Goal: Task Accomplishment & Management: Use online tool/utility

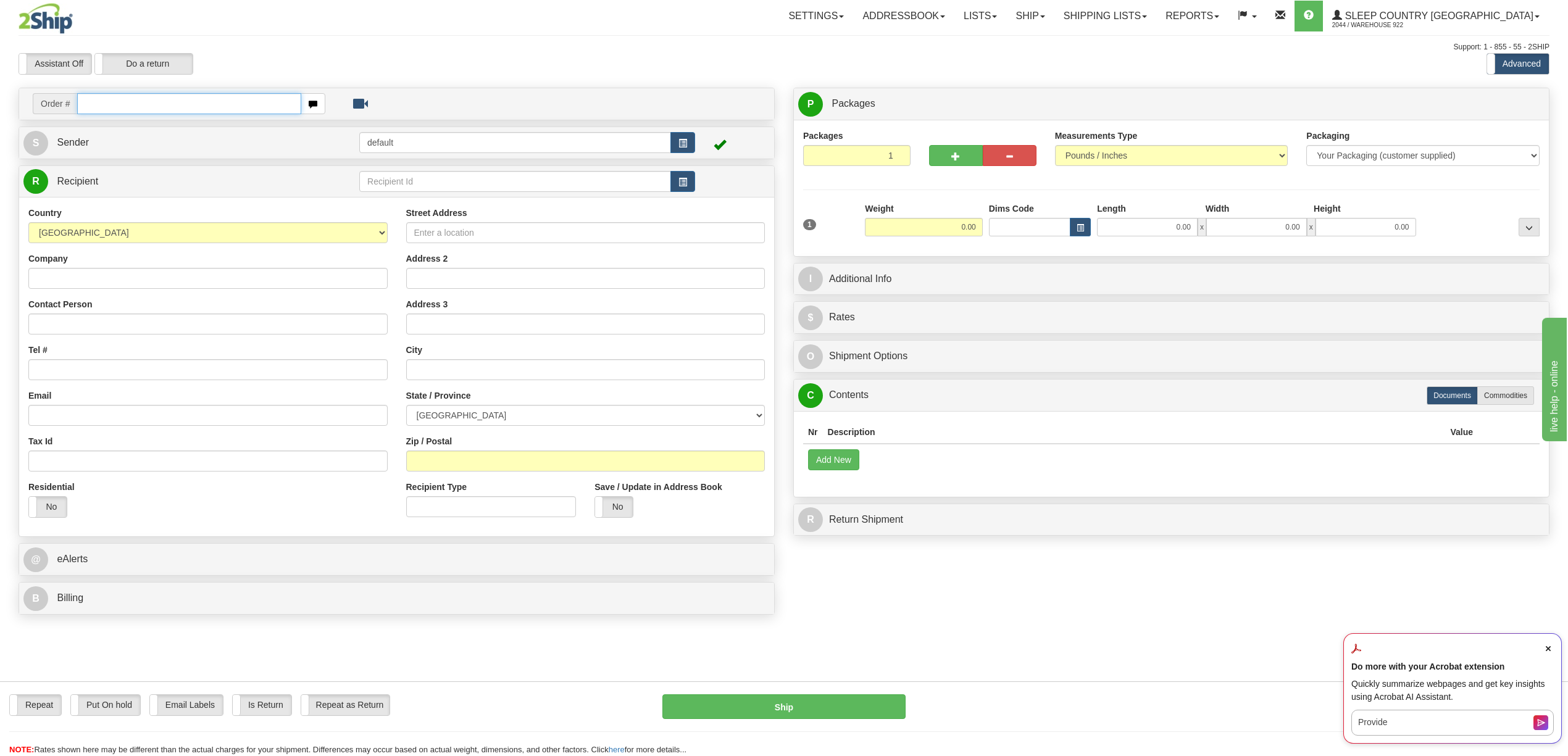
click at [134, 112] on input "text" at bounding box center [188, 103] width 223 height 21
click at [163, 101] on input "text" at bounding box center [188, 103] width 223 height 21
paste input "9000H997470"
type input "9000H997470"
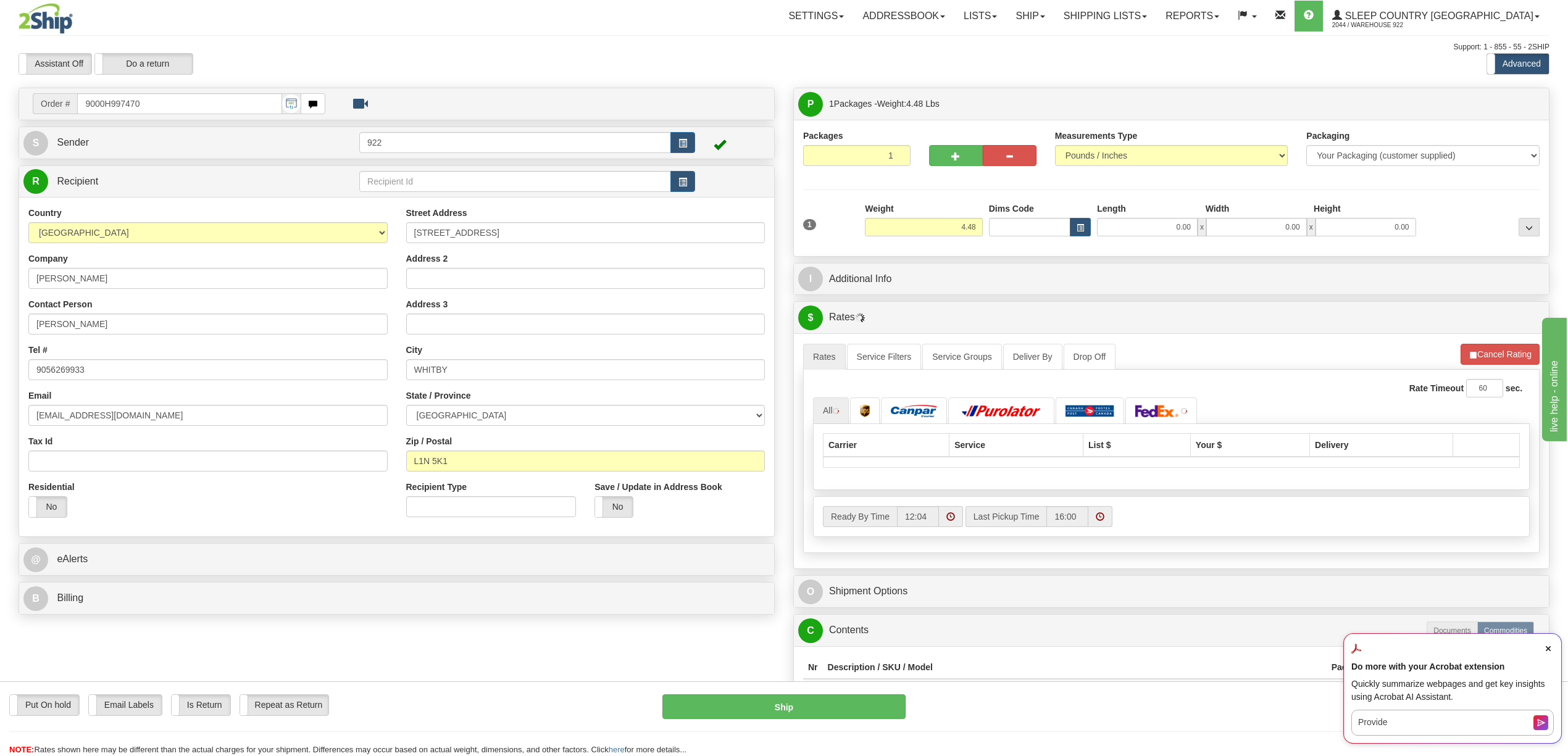
click at [1552, 649] on span "Close Acrobat AI Assistant Dialog" at bounding box center [1548, 649] width 11 height 11
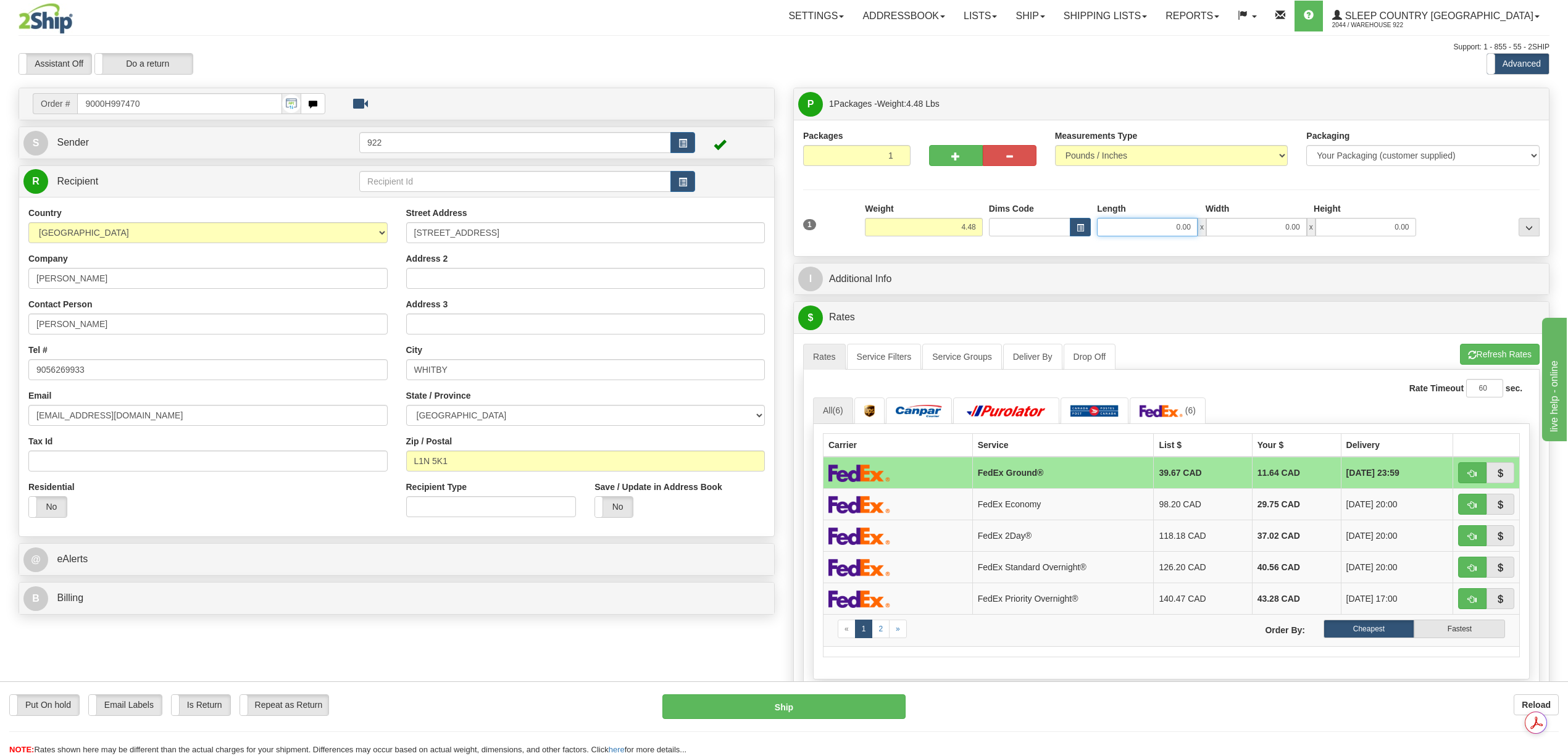
click at [1171, 228] on input "0.00" at bounding box center [1147, 228] width 101 height 19
type input "12.00"
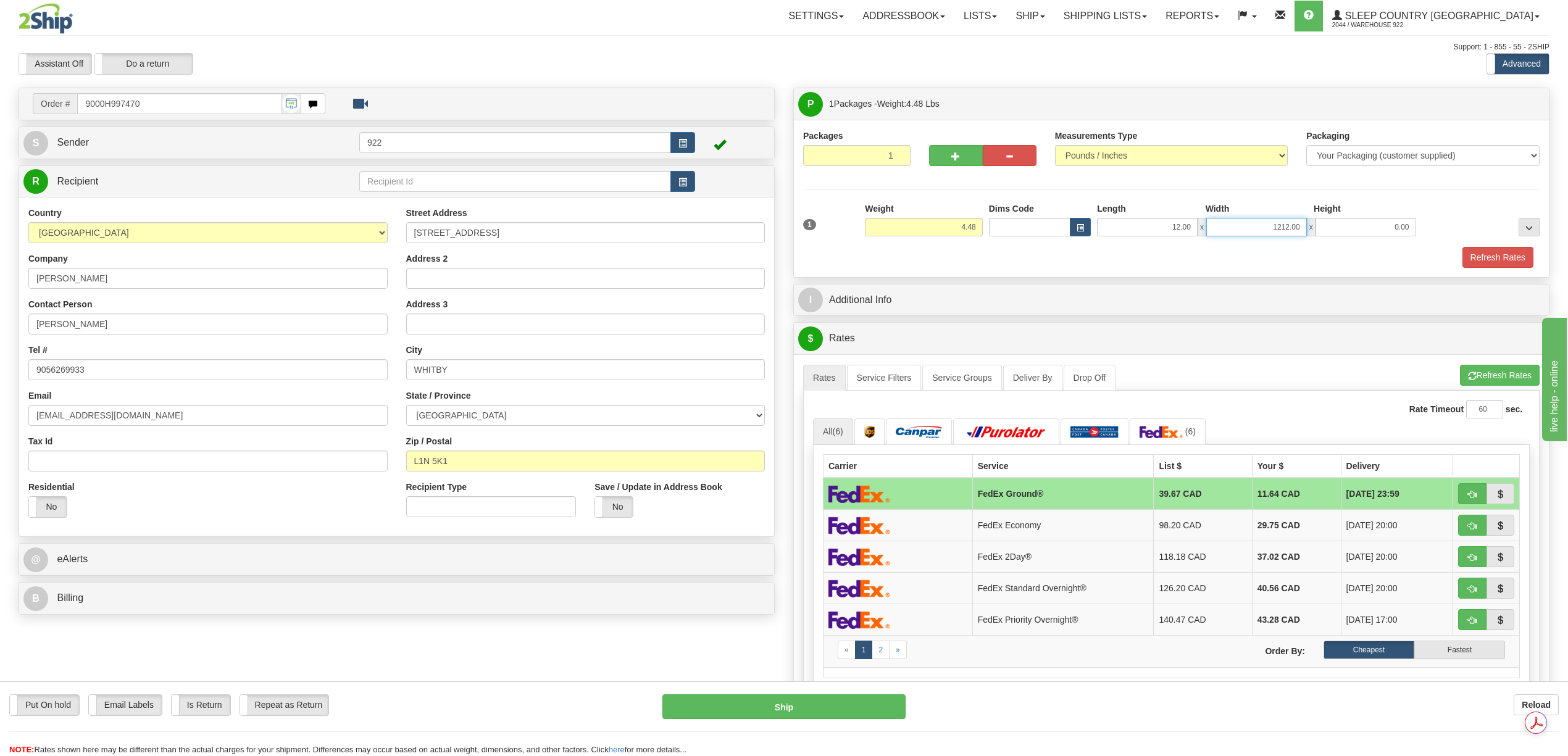
drag, startPoint x: 1262, startPoint y: 223, endPoint x: 1349, endPoint y: 227, distance: 87.1
click at [1349, 227] on div "12.00 x 1212.00 x 0.00" at bounding box center [1256, 228] width 319 height 19
type input "12.00"
click at [1482, 267] on button "Refresh Rates" at bounding box center [1497, 257] width 71 height 21
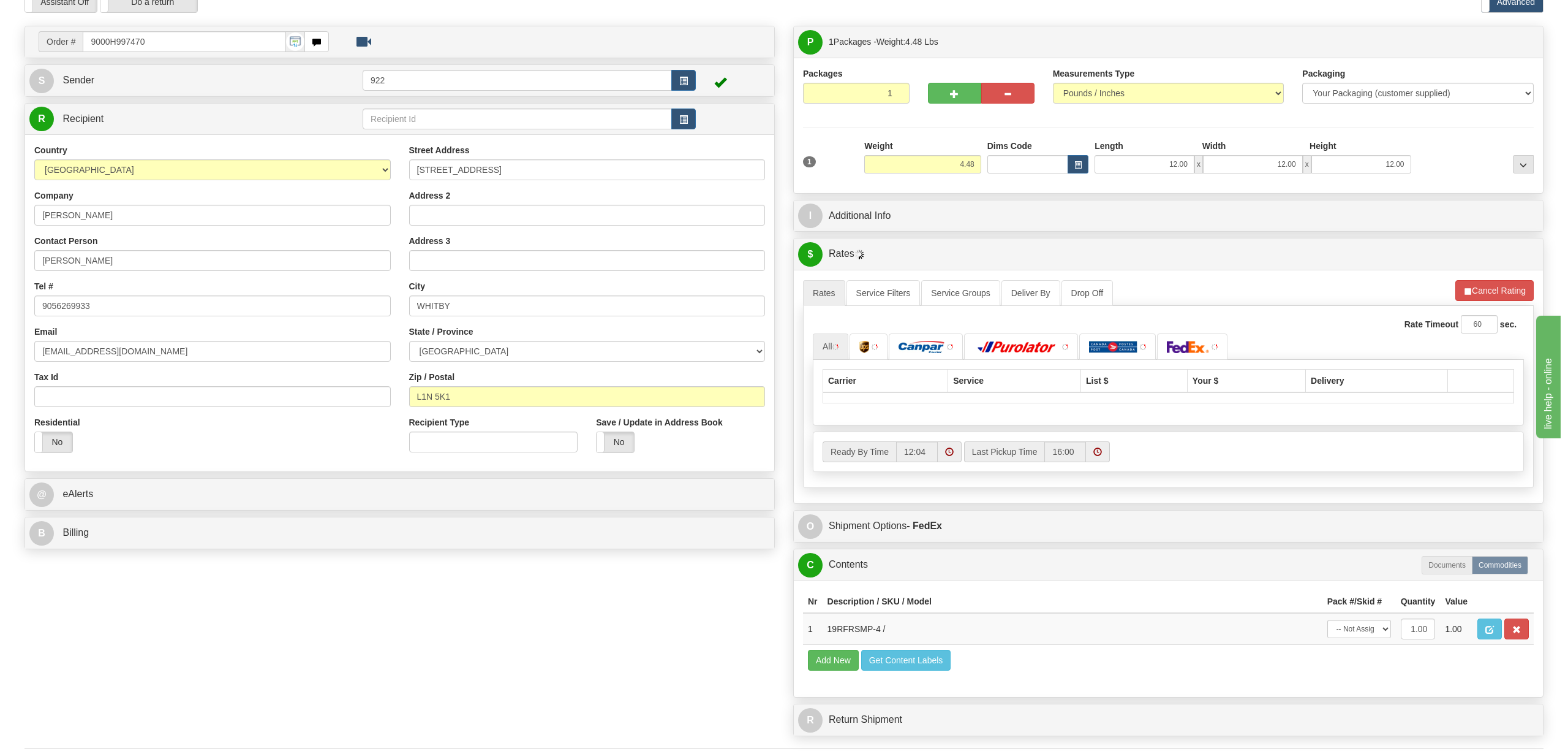
scroll to position [398, 0]
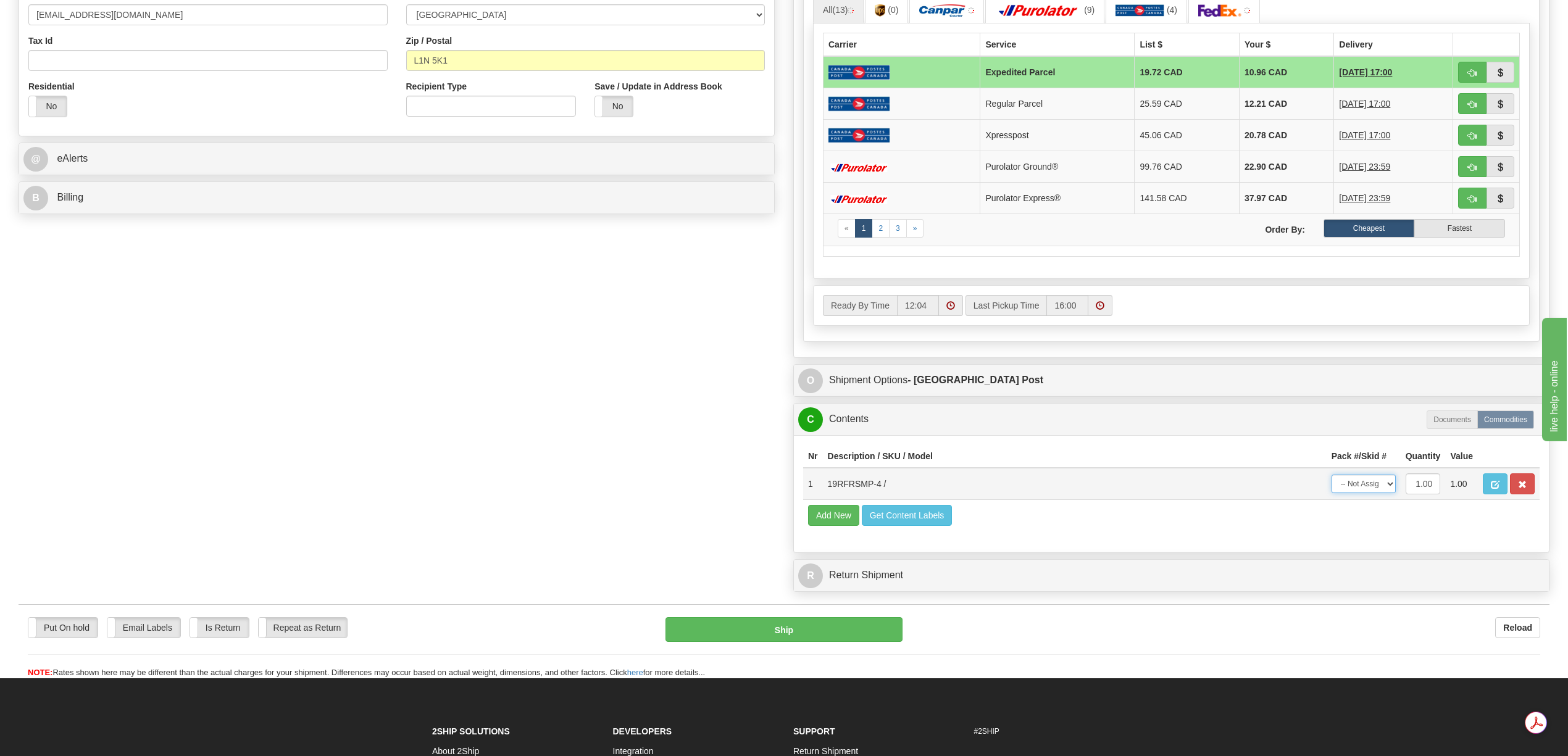
click at [1388, 493] on select "-- Not Assigned -- Package 1" at bounding box center [1364, 484] width 65 height 19
select select "0"
click at [1332, 493] on select "-- Not Assigned -- Package 1" at bounding box center [1364, 484] width 65 height 19
click at [1253, 145] on td "12.69 CAD" at bounding box center [1281, 135] width 98 height 31
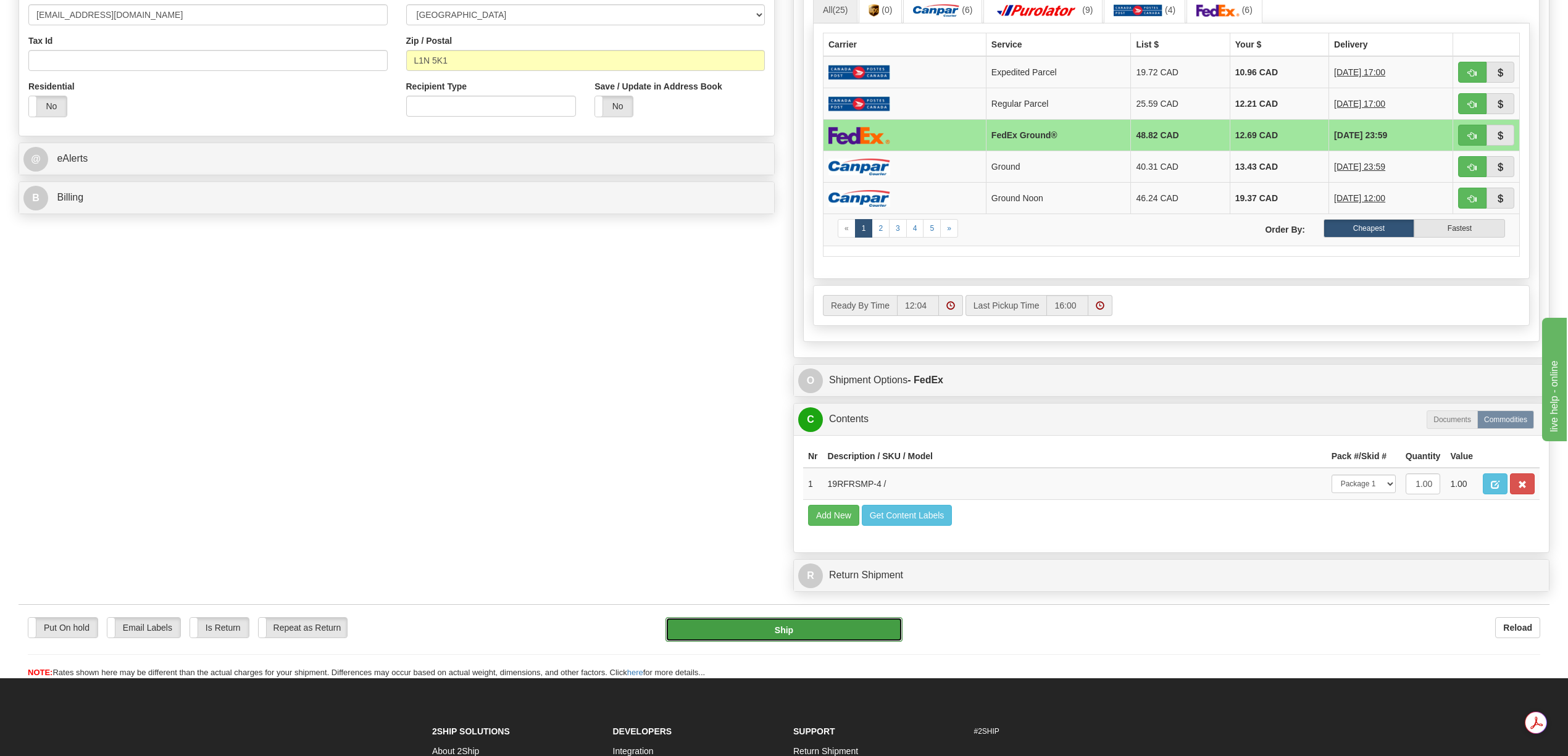
click at [855, 641] on button "Ship" at bounding box center [783, 629] width 236 height 25
type input "92"
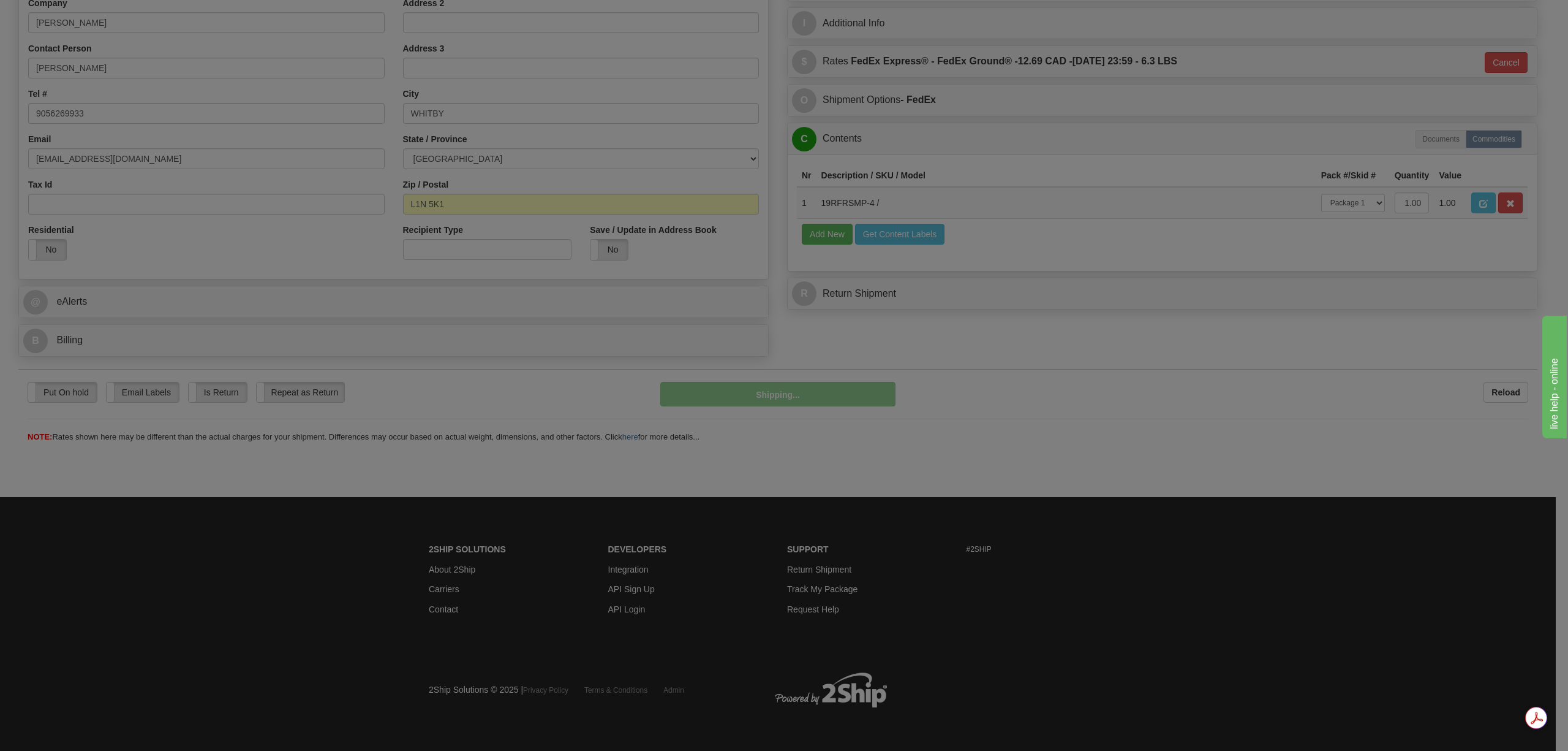
scroll to position [253, 0]
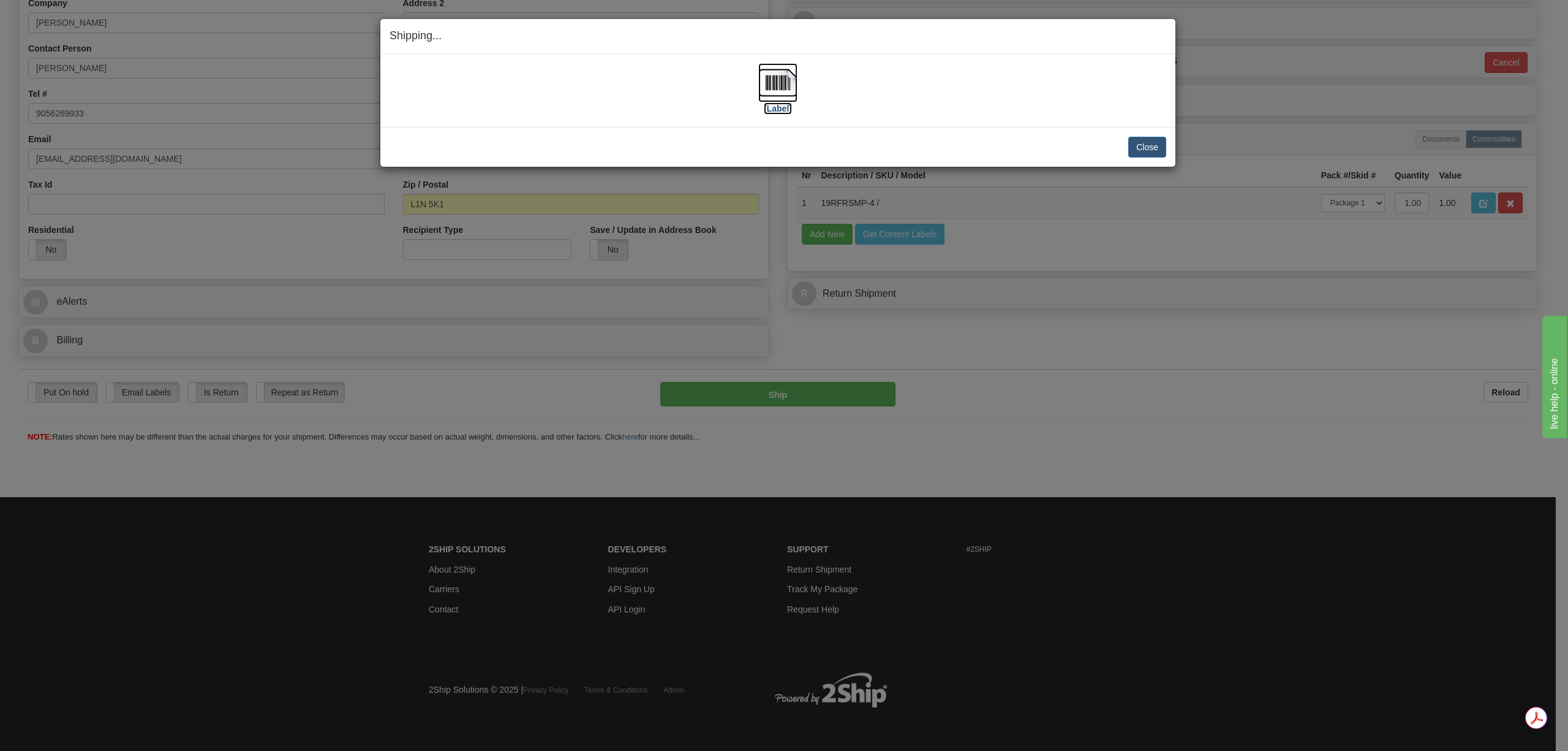
click at [780, 84] on img at bounding box center [778, 83] width 40 height 40
click at [1152, 143] on button "Close" at bounding box center [1147, 147] width 38 height 21
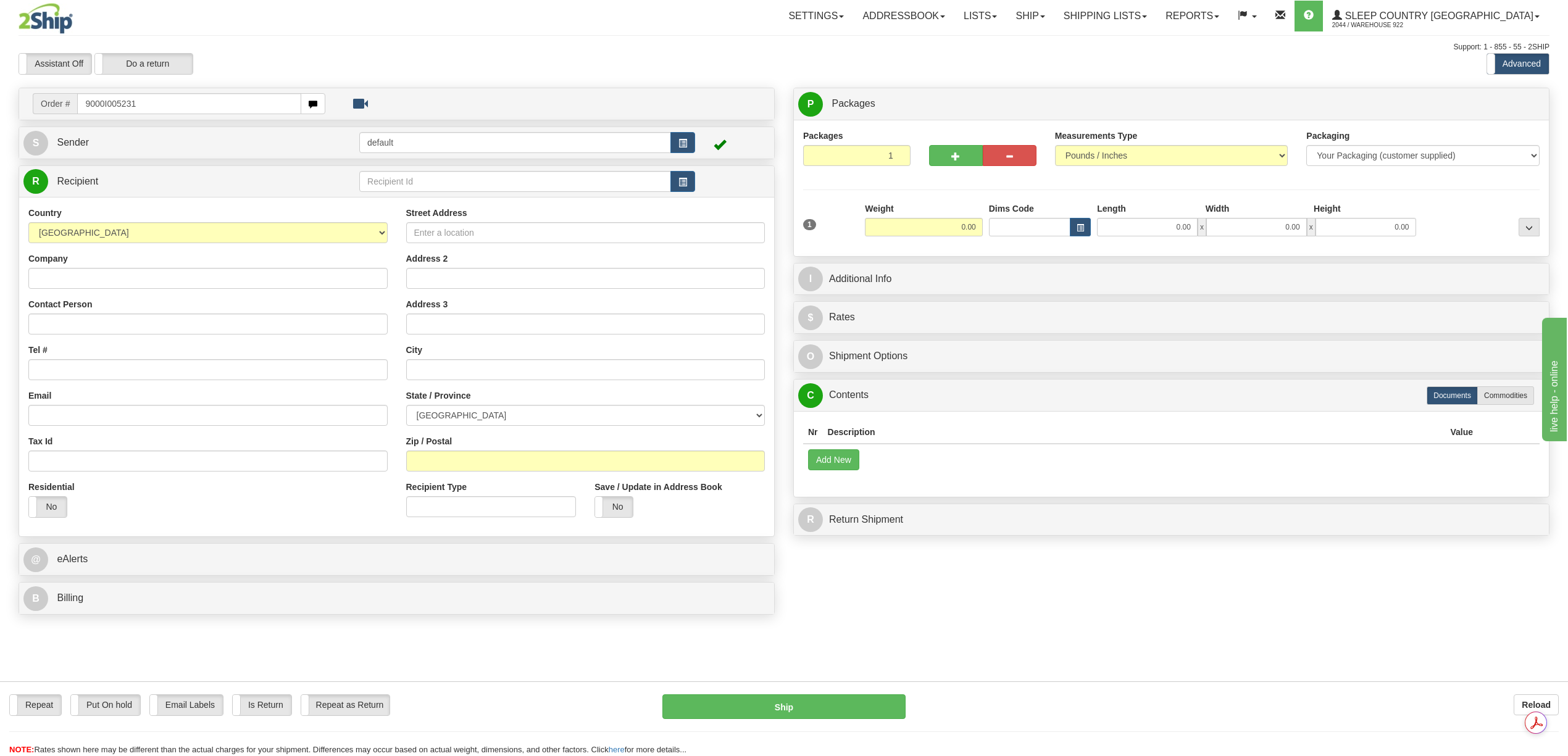
type input "9000I005231"
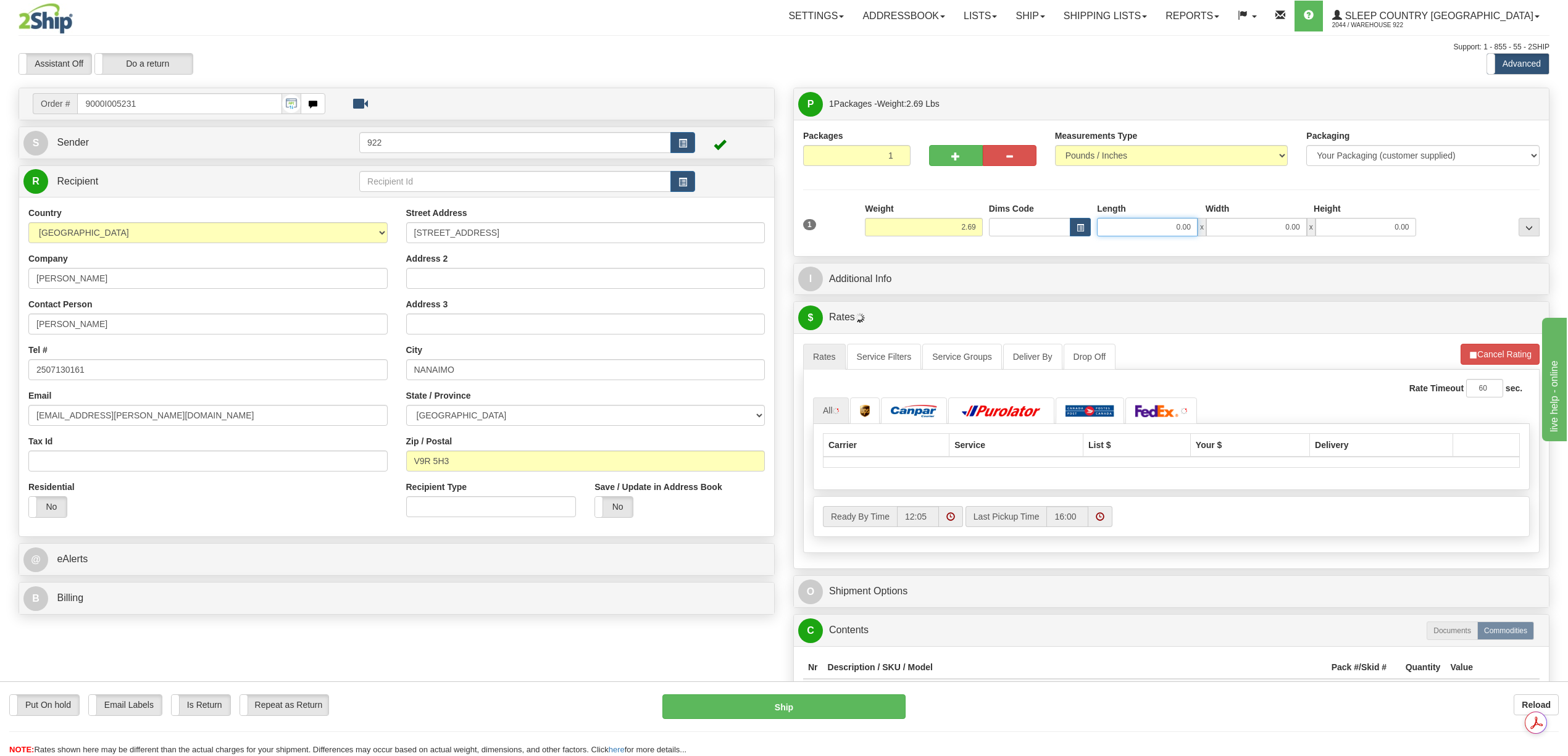
click at [1184, 226] on input "0.00" at bounding box center [1147, 228] width 101 height 19
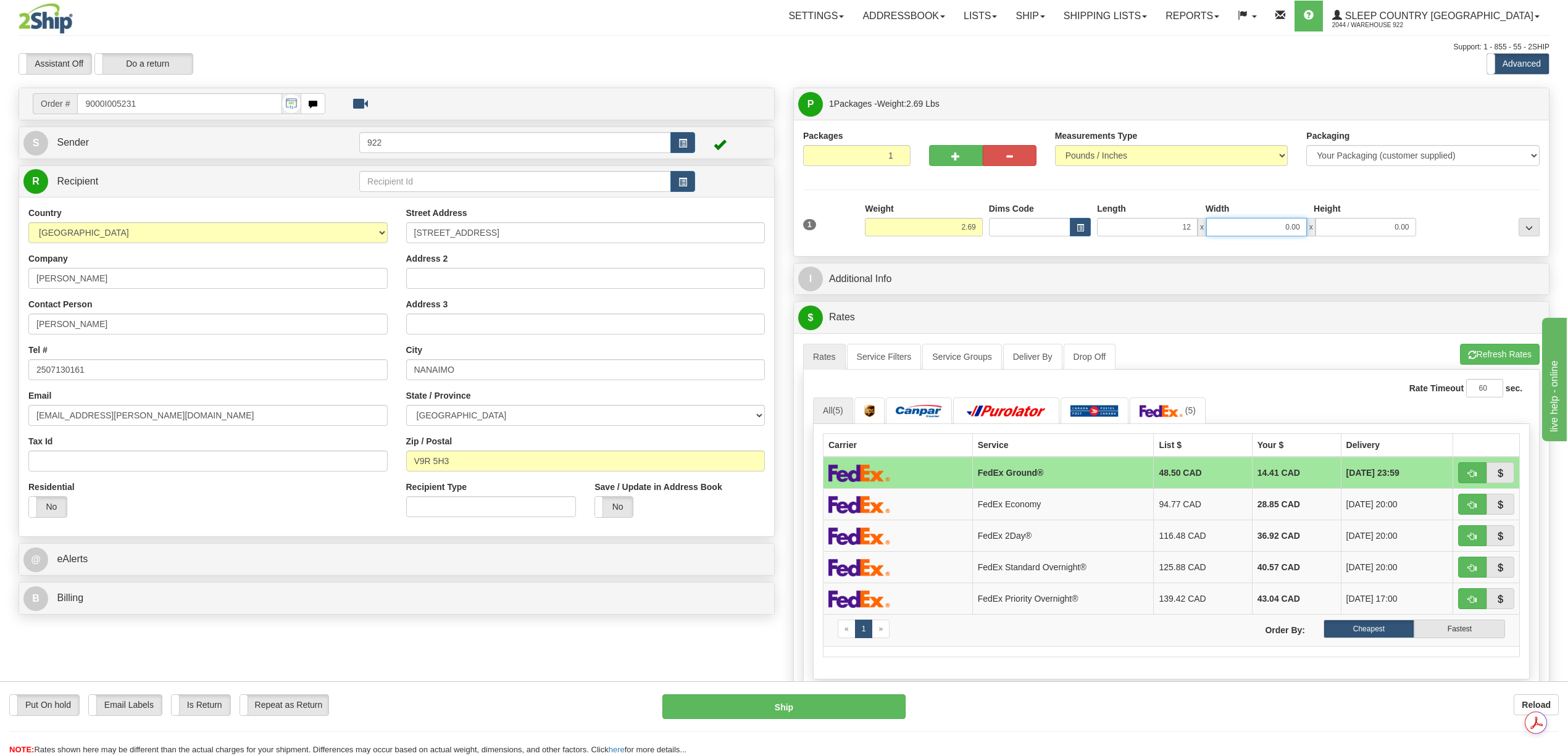
type input "12.00"
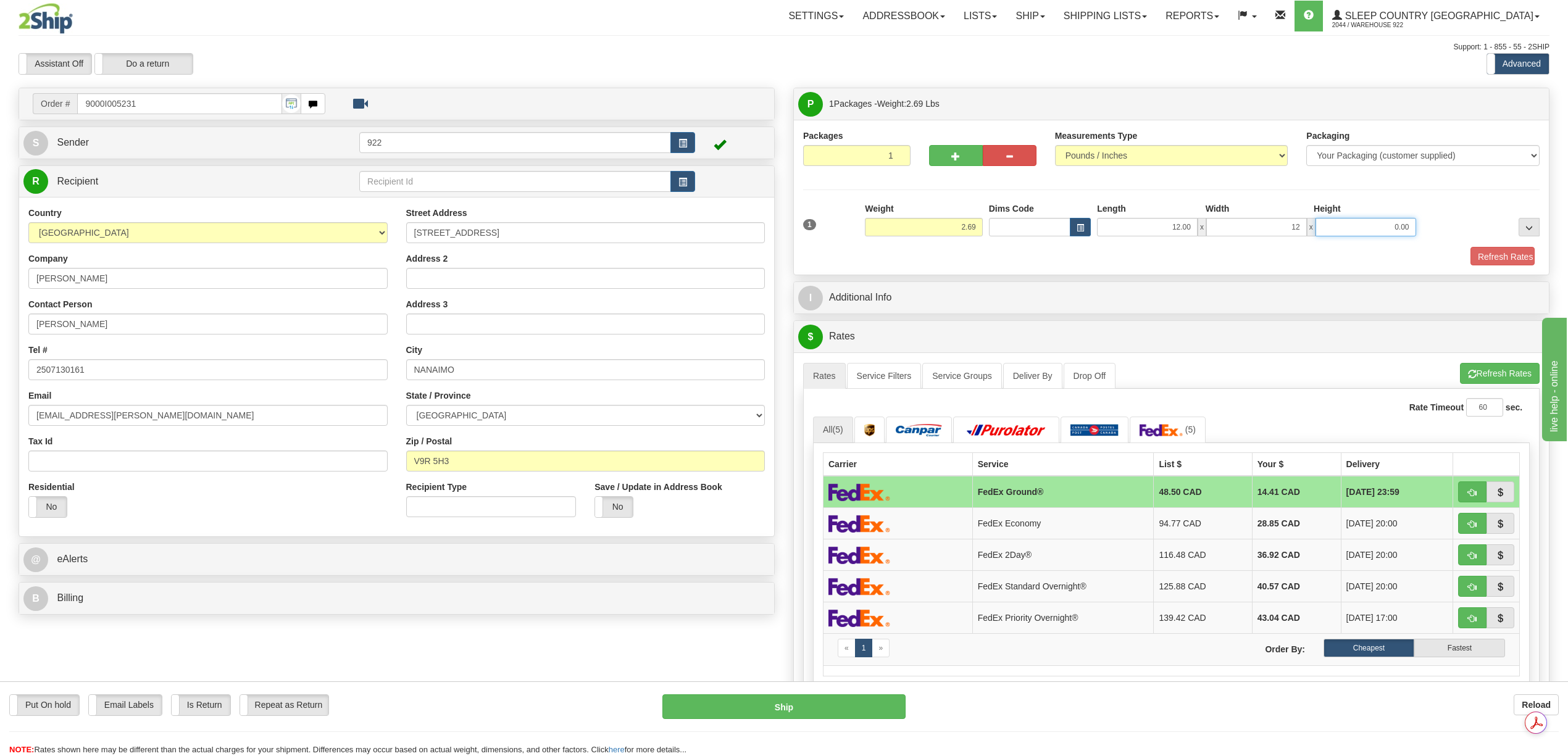
type input "12.00"
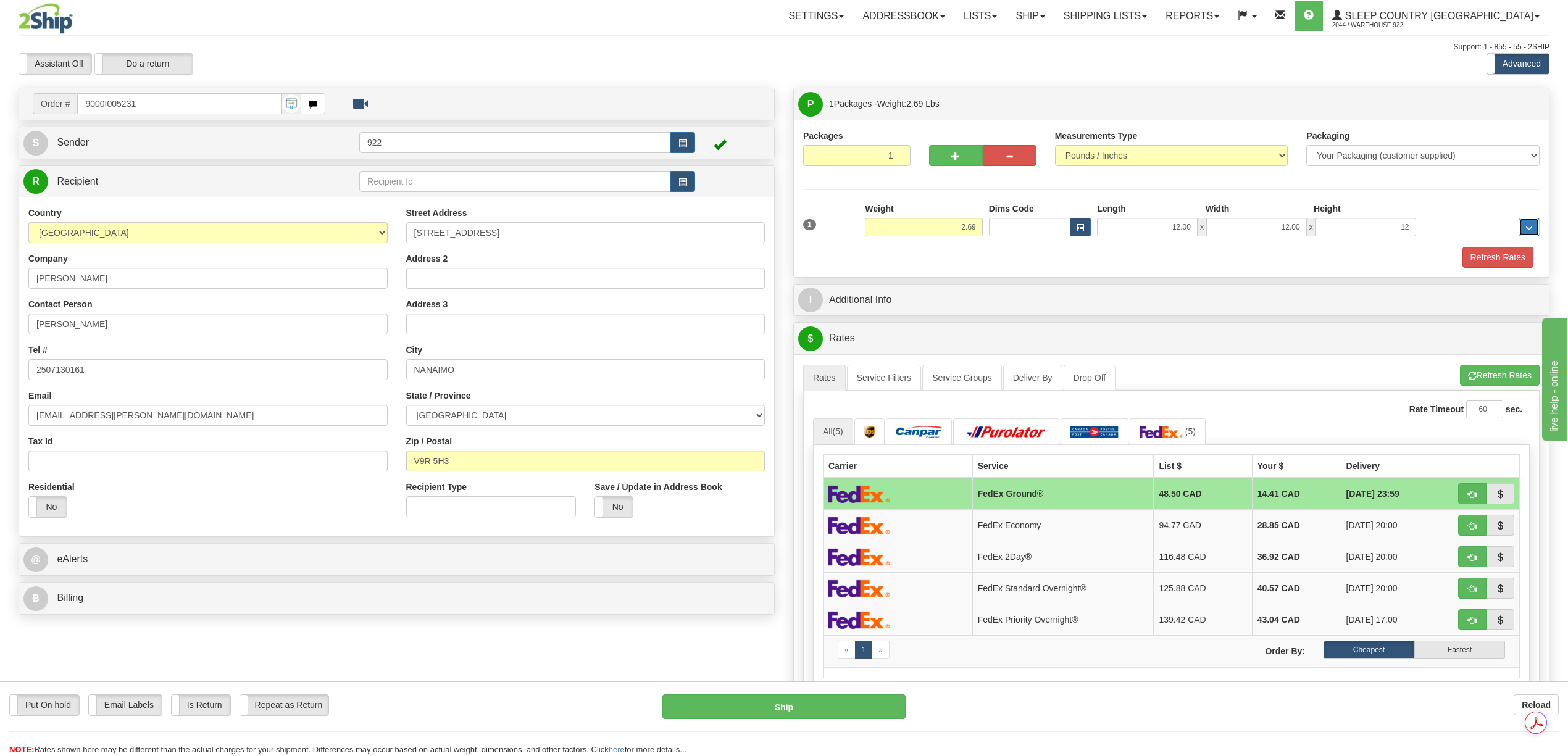
type input "12.00"
click at [1503, 262] on button "Refresh Rates" at bounding box center [1497, 257] width 71 height 21
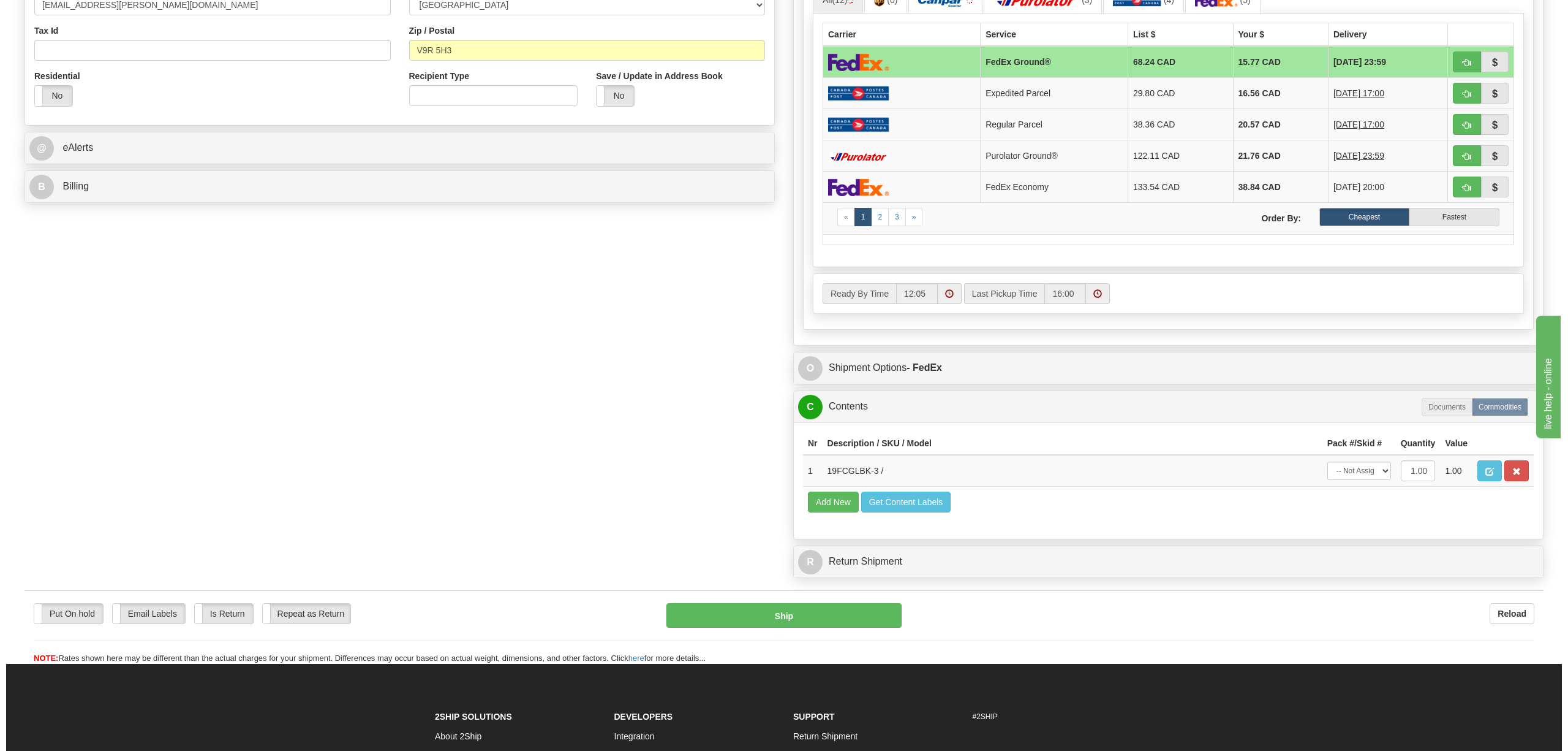
scroll to position [408, 0]
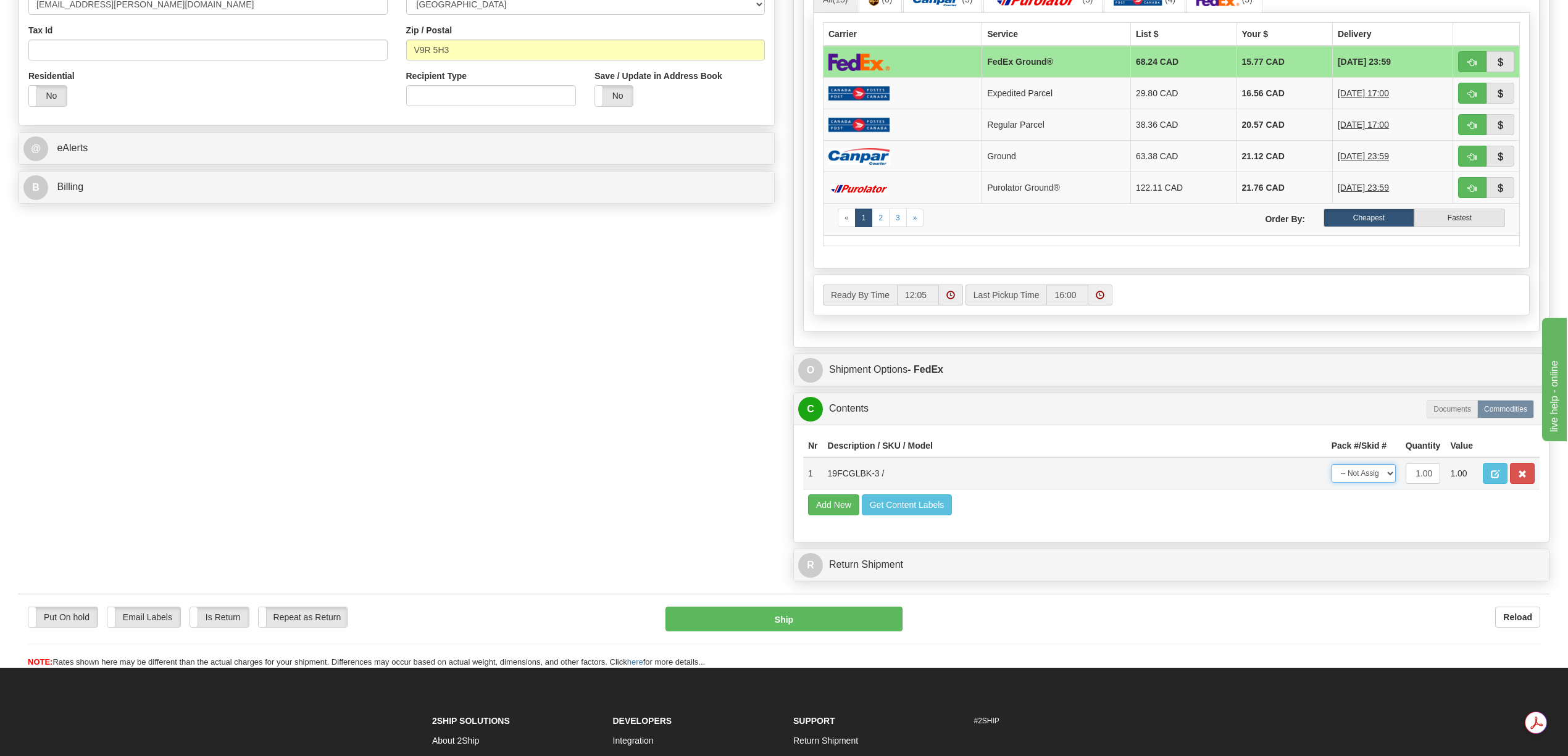
click at [1386, 482] on select "-- Not Assigned -- Package 1" at bounding box center [1364, 473] width 65 height 19
select select "0"
click at [1332, 482] on select "-- Not Assigned -- Package 1" at bounding box center [1364, 473] width 65 height 19
click at [831, 631] on button "Ship" at bounding box center [783, 618] width 236 height 25
type input "92"
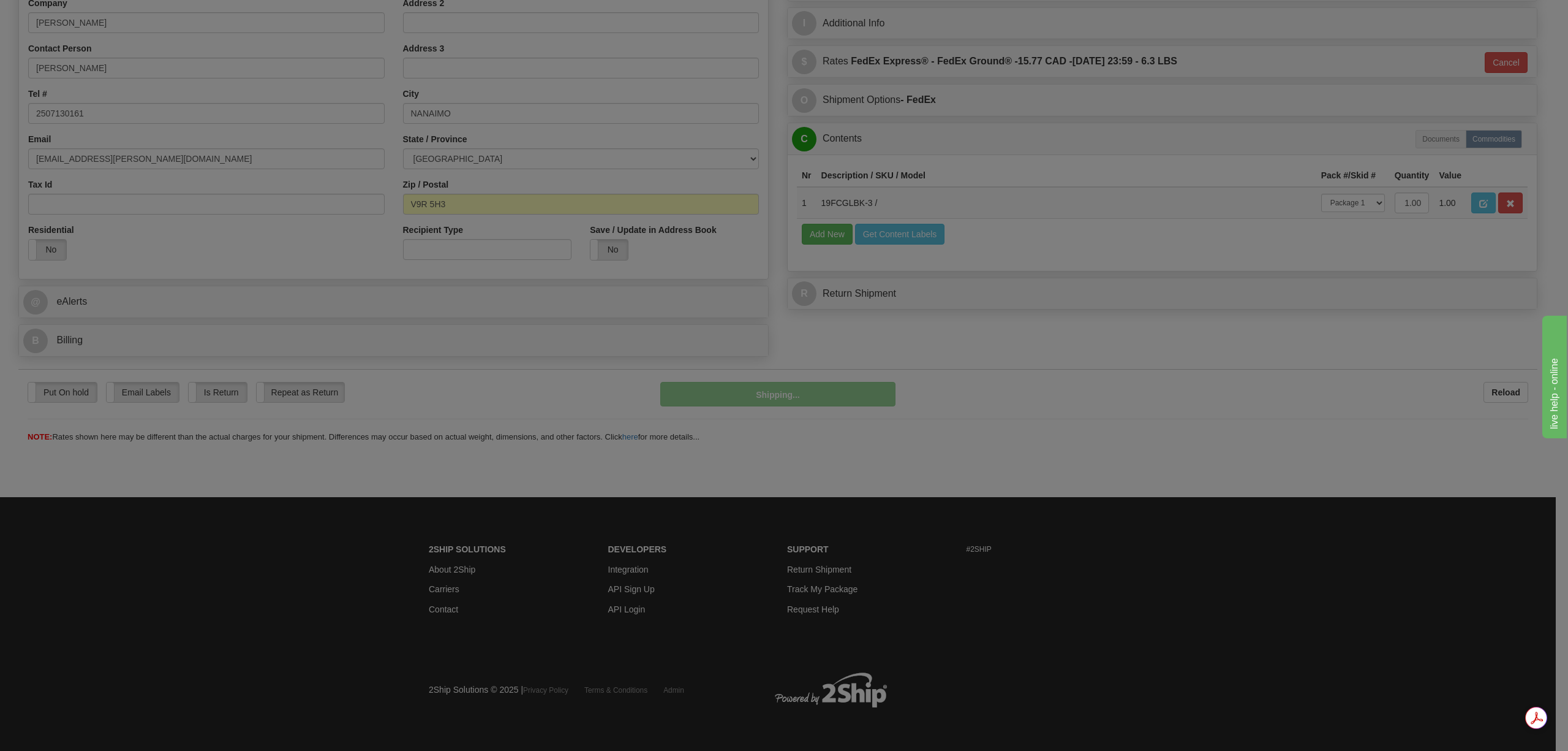
scroll to position [253, 0]
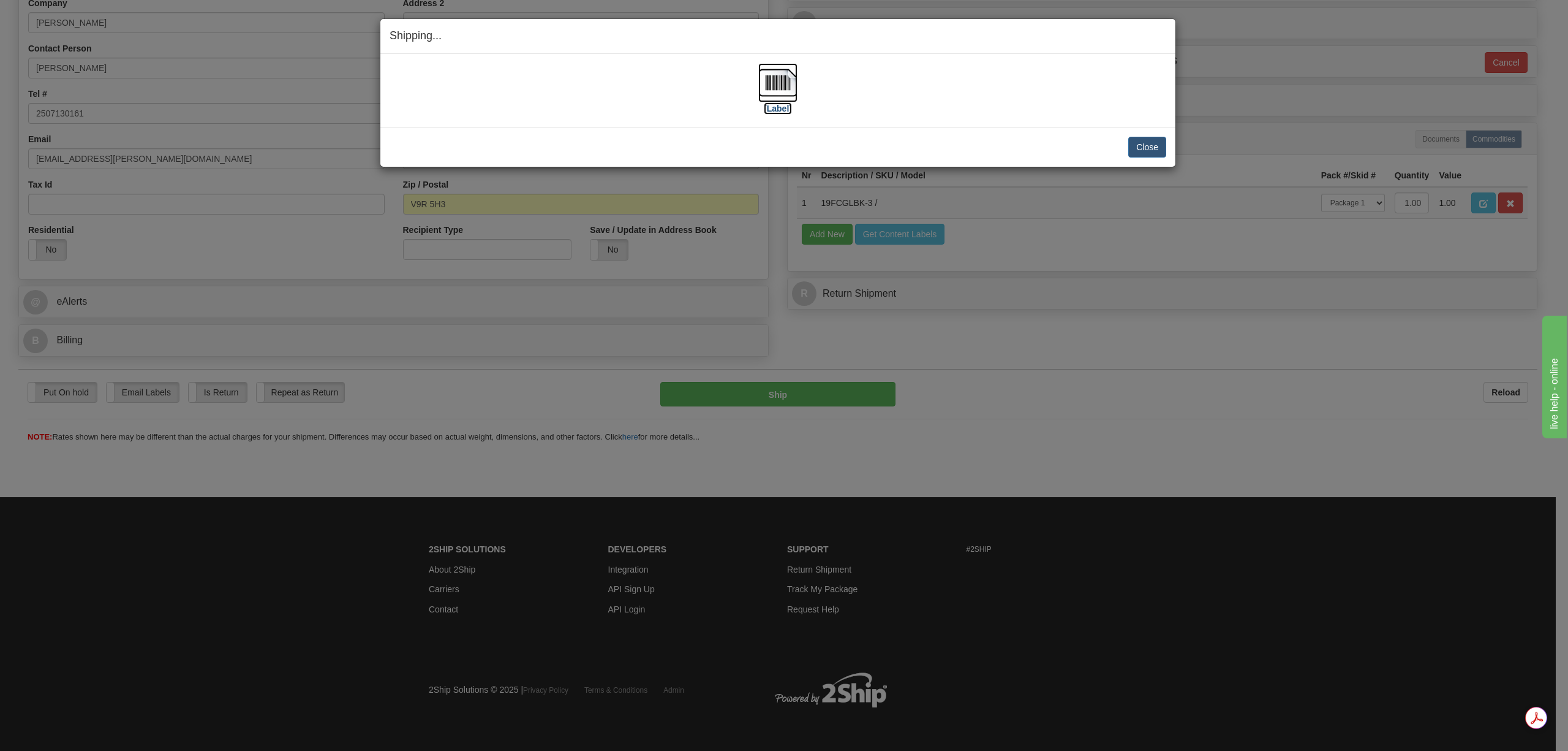
click at [778, 93] on img at bounding box center [778, 83] width 40 height 40
click at [1144, 152] on button "Close" at bounding box center [1147, 147] width 38 height 21
